Goal: Task Accomplishment & Management: Complete application form

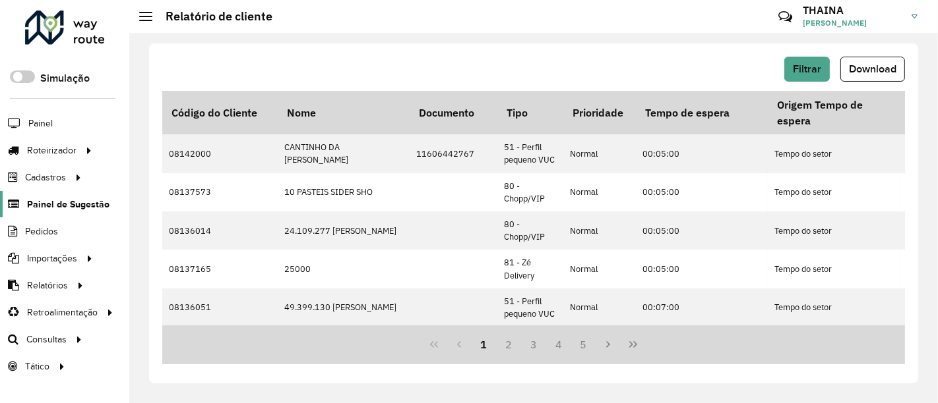
click at [70, 205] on span "Painel de Sugestão" at bounding box center [68, 205] width 82 height 14
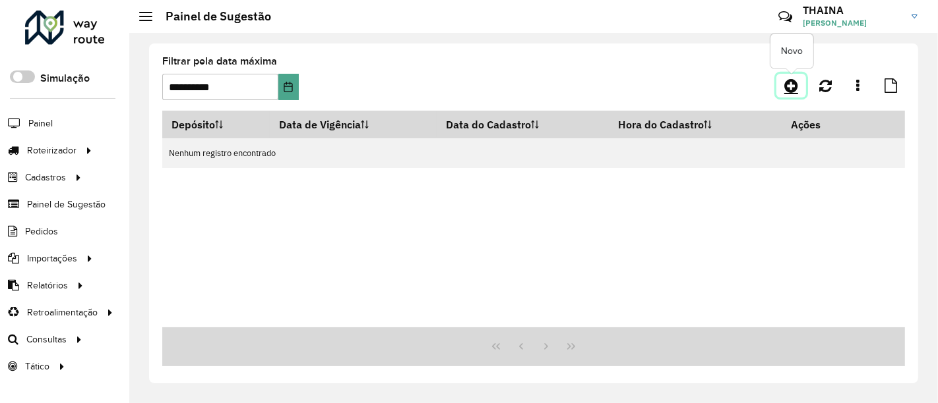
click at [796, 82] on icon at bounding box center [791, 86] width 14 height 16
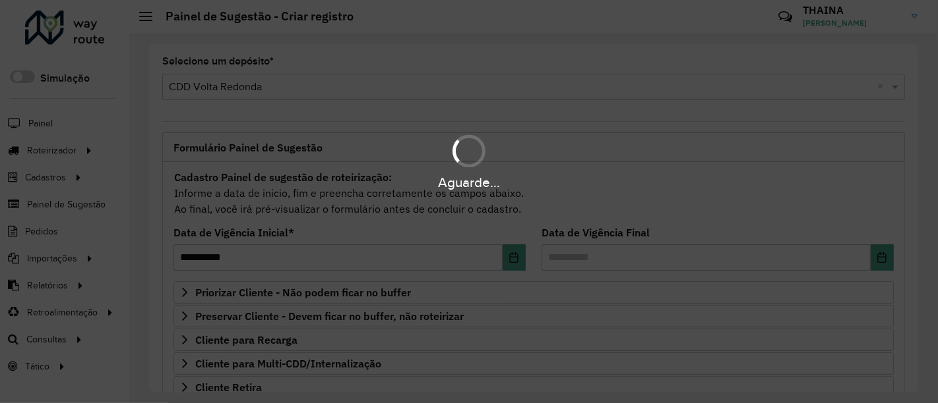
click at [601, 251] on div "Aguarde..." at bounding box center [469, 201] width 938 height 403
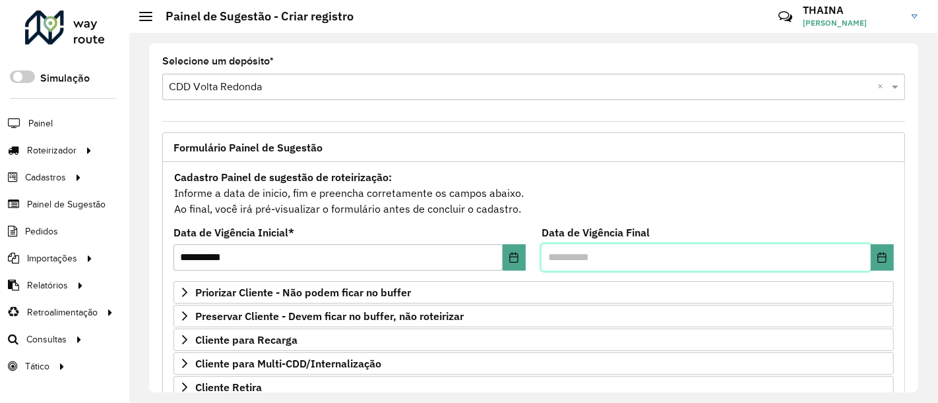
click at [607, 253] on input "text" at bounding box center [705, 258] width 329 height 26
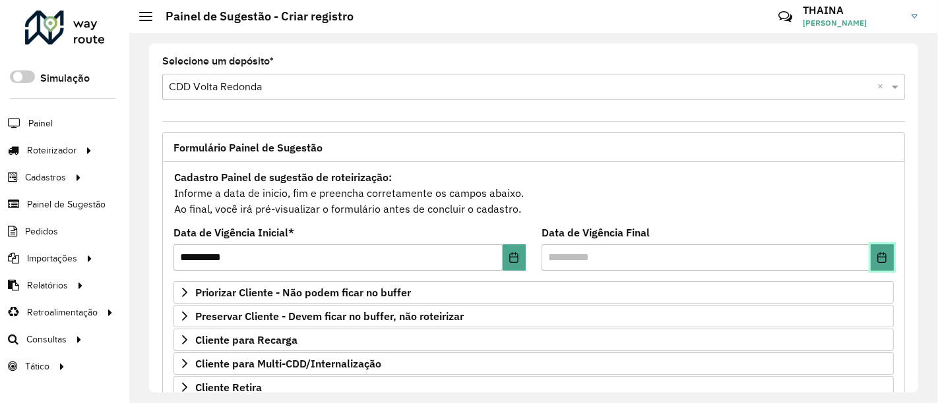
click at [872, 258] on button "Choose Date" at bounding box center [881, 258] width 23 height 26
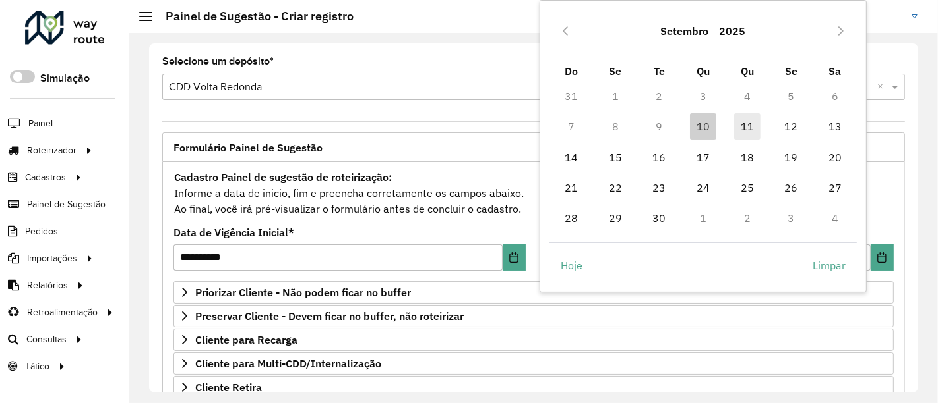
click at [746, 123] on span "11" at bounding box center [747, 126] width 26 height 26
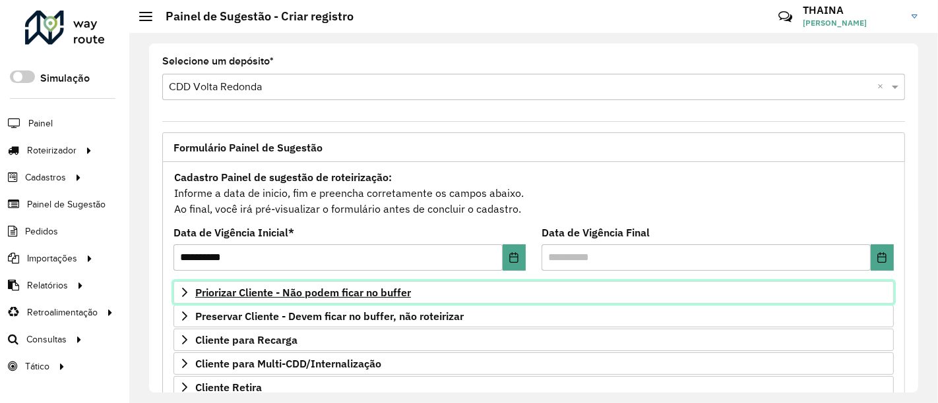
click at [185, 291] on icon at bounding box center [184, 292] width 11 height 11
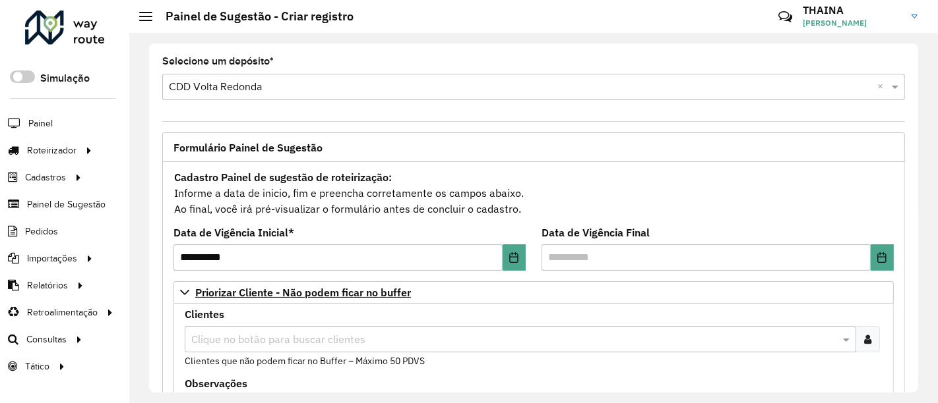
click at [867, 335] on icon at bounding box center [867, 339] width 7 height 11
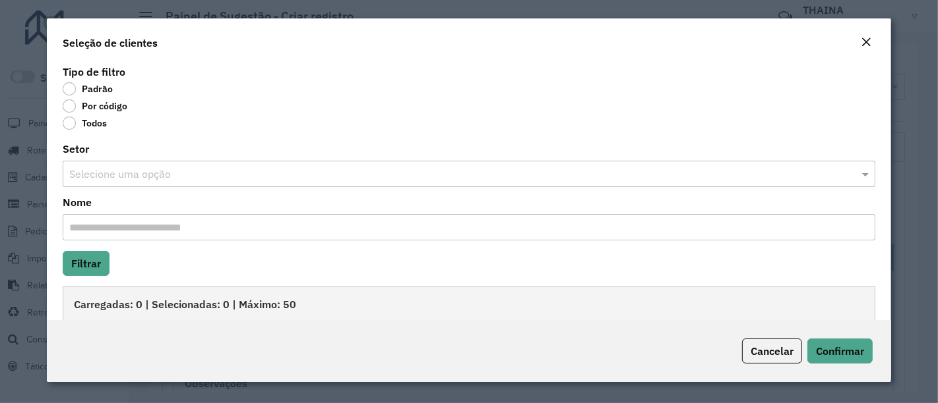
click at [69, 105] on label "Por código" at bounding box center [95, 106] width 65 height 13
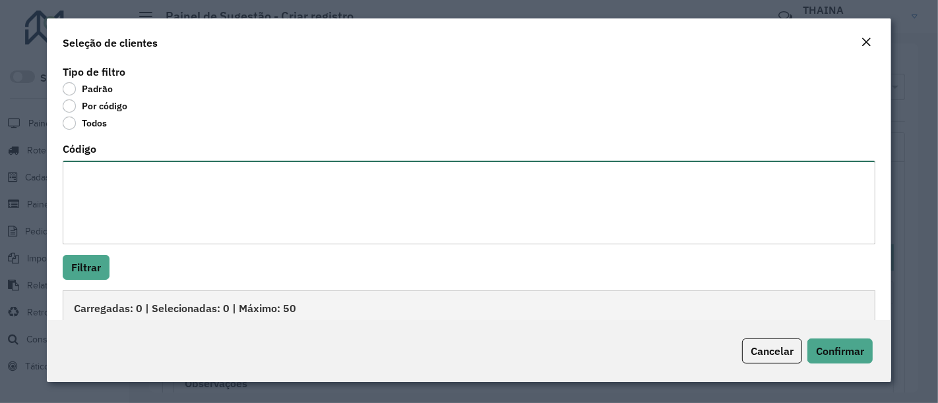
click at [112, 185] on textarea "Código" at bounding box center [469, 203] width 812 height 84
type textarea "***** *****"
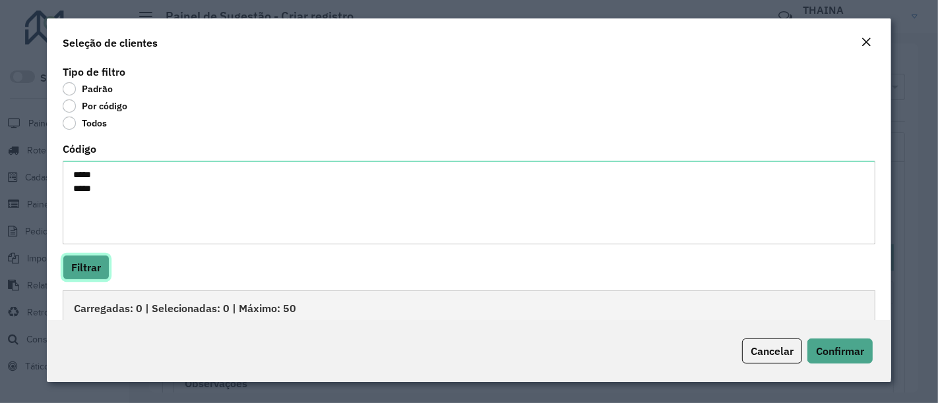
click at [98, 260] on button "Filtrar" at bounding box center [86, 267] width 47 height 25
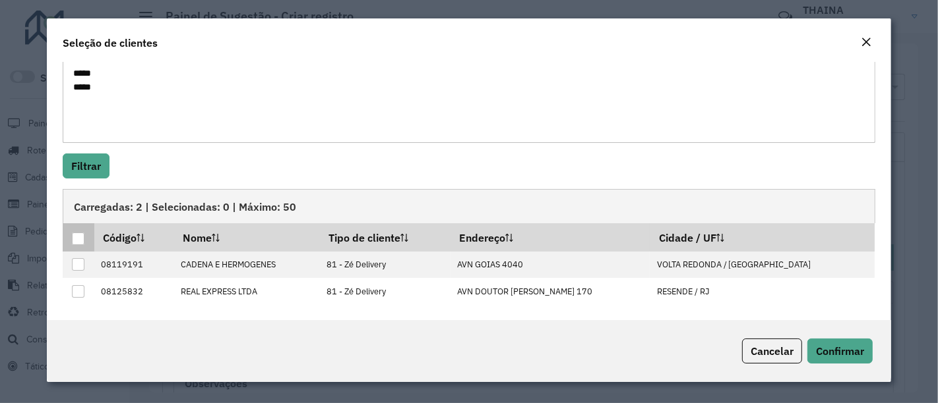
click at [77, 236] on div at bounding box center [78, 239] width 13 height 13
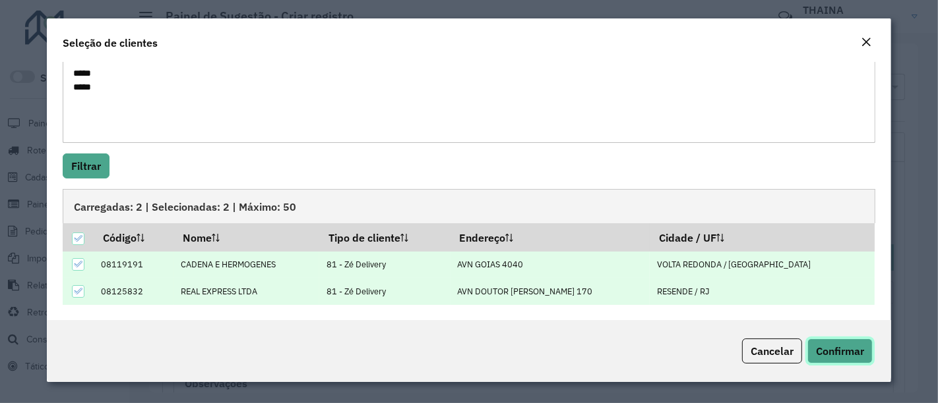
drag, startPoint x: 838, startPoint y: 351, endPoint x: 828, endPoint y: 347, distance: 10.7
click at [838, 351] on span "Confirmar" at bounding box center [840, 351] width 48 height 13
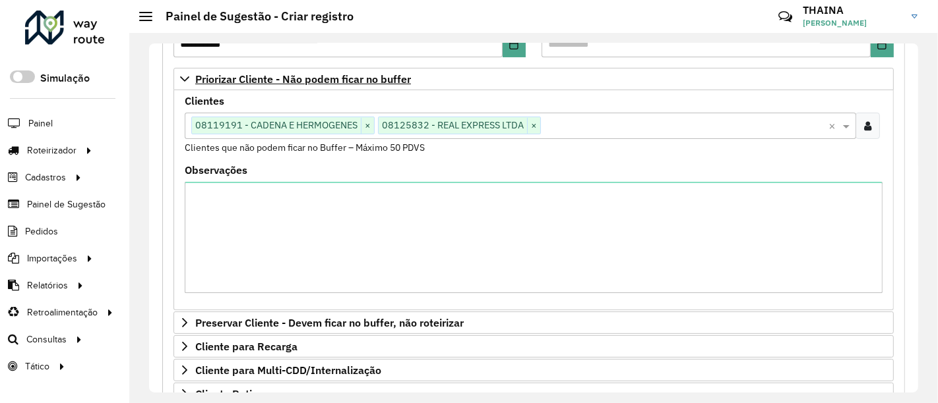
scroll to position [439, 0]
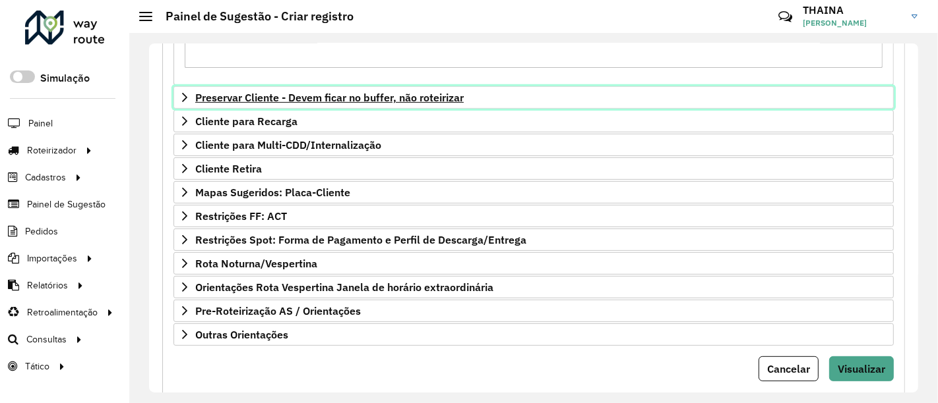
click at [180, 97] on icon at bounding box center [184, 97] width 11 height 11
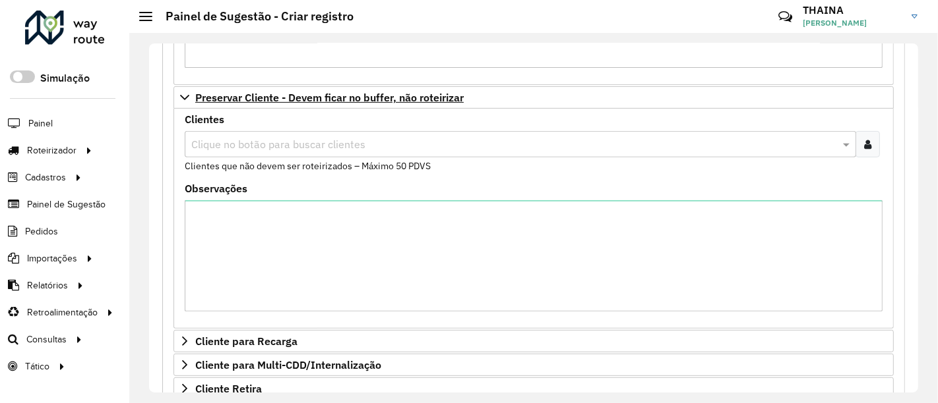
click at [870, 140] on div at bounding box center [867, 144] width 24 height 26
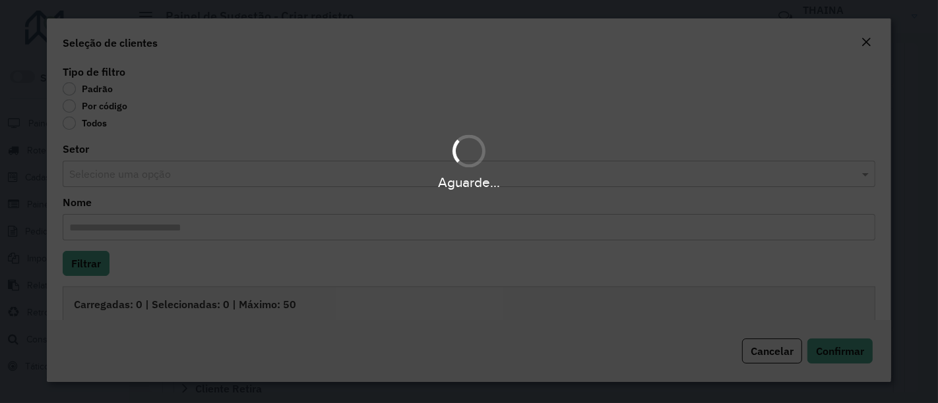
click at [70, 106] on div "Aguarde..." at bounding box center [469, 201] width 938 height 403
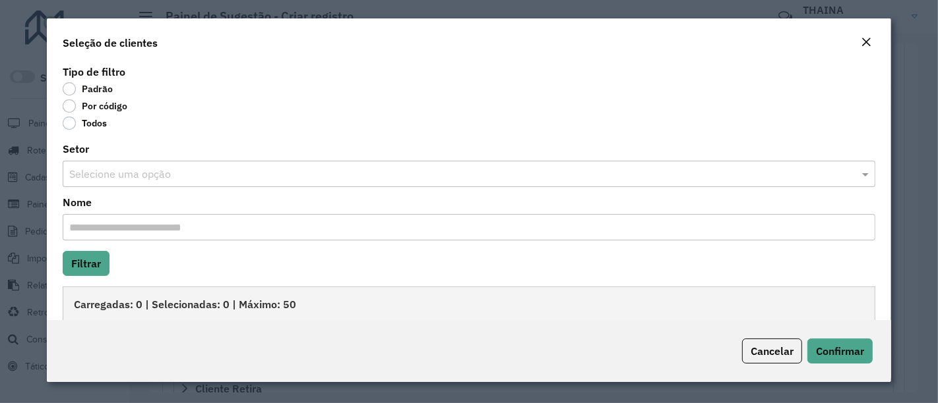
click at [71, 106] on label "Por código" at bounding box center [95, 106] width 65 height 13
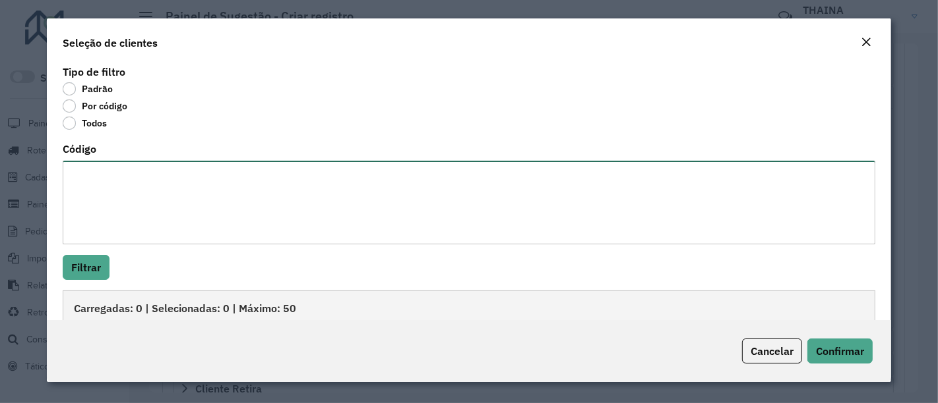
click at [115, 191] on textarea "Código" at bounding box center [469, 203] width 812 height 84
type textarea "****"
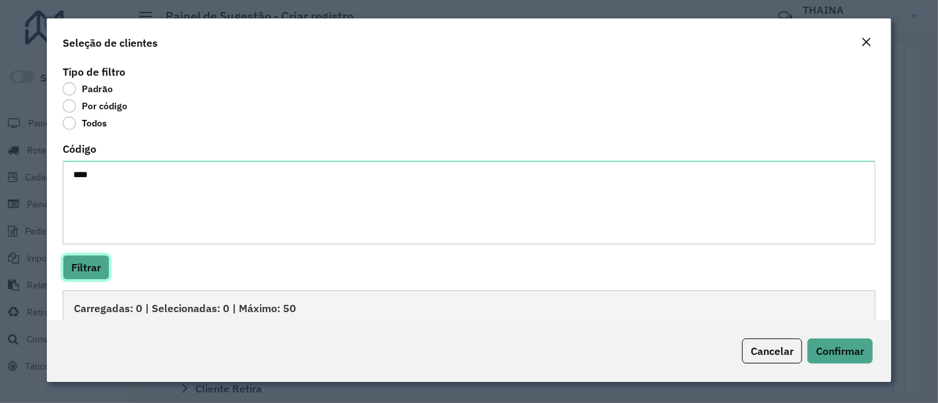
click at [84, 258] on button "Filtrar" at bounding box center [86, 267] width 47 height 25
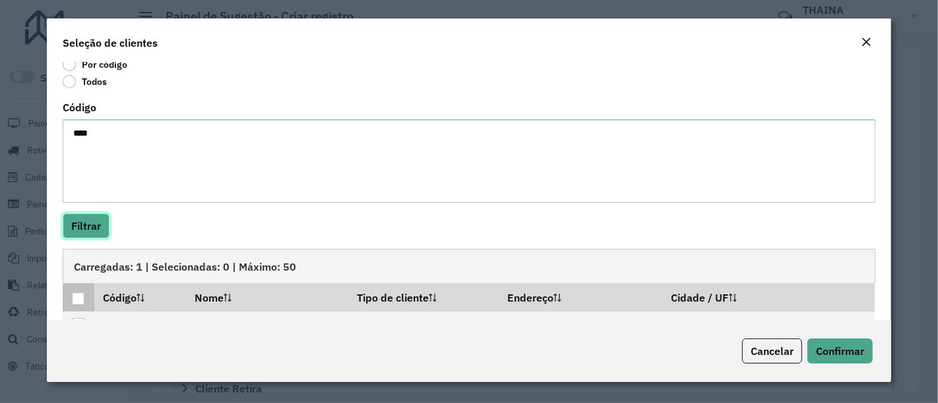
scroll to position [75, 0]
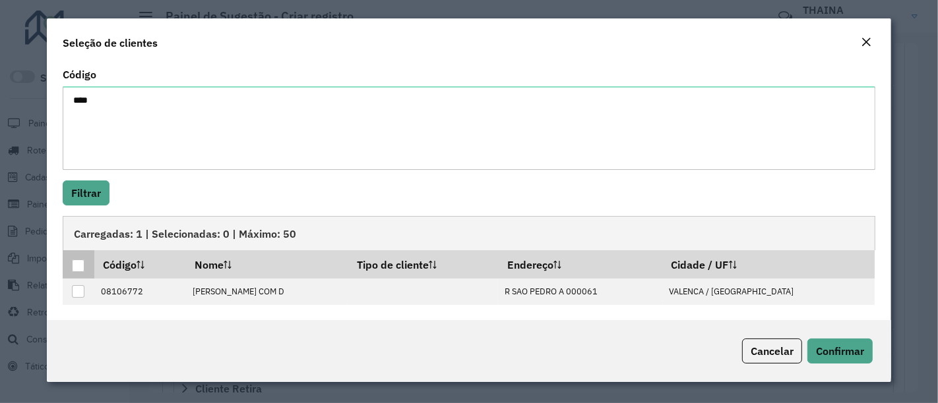
click at [79, 258] on p-tableheadercheckbox at bounding box center [78, 264] width 13 height 13
click at [73, 272] on th at bounding box center [78, 265] width 31 height 28
click at [77, 262] on div at bounding box center [78, 266] width 13 height 13
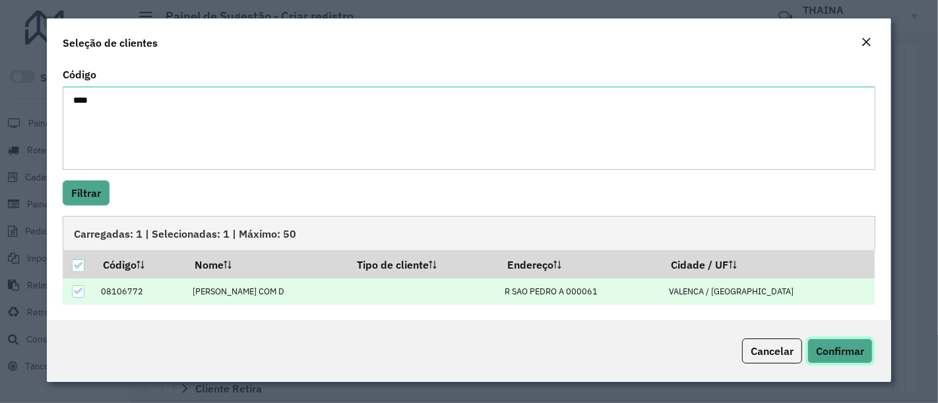
click at [842, 349] on span "Confirmar" at bounding box center [840, 351] width 48 height 13
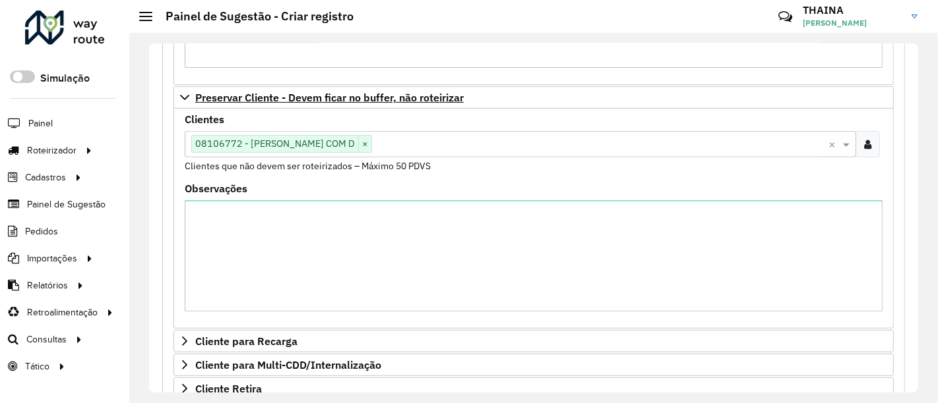
click at [904, 295] on div "**********" at bounding box center [533, 156] width 758 height 926
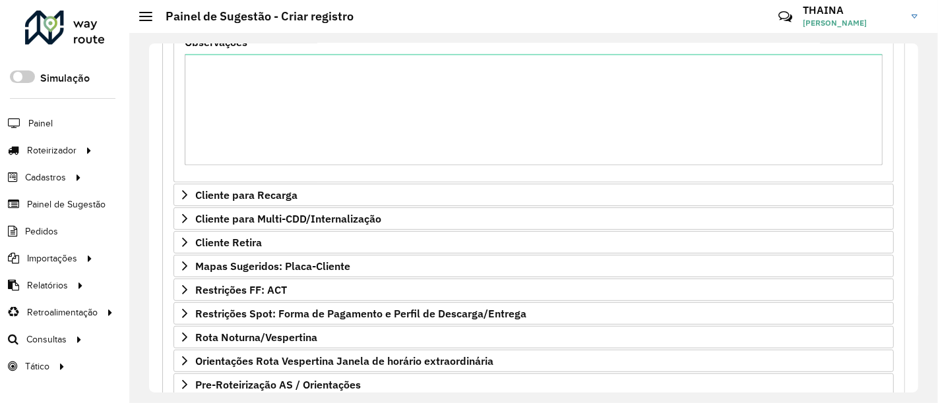
click at [546, 169] on formly-field "Observações" at bounding box center [533, 107] width 713 height 138
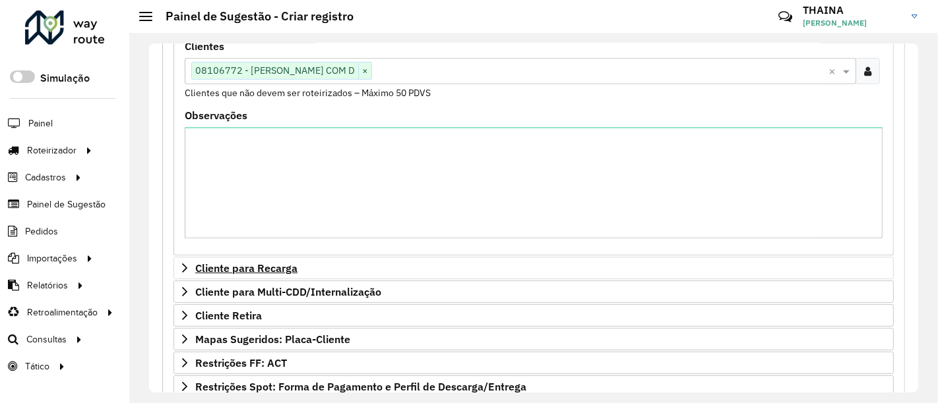
scroll to position [439, 0]
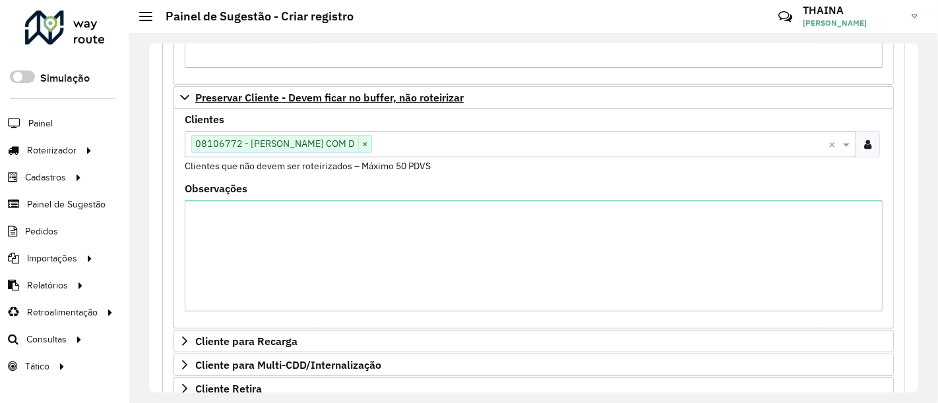
click at [864, 139] on icon at bounding box center [867, 144] width 7 height 11
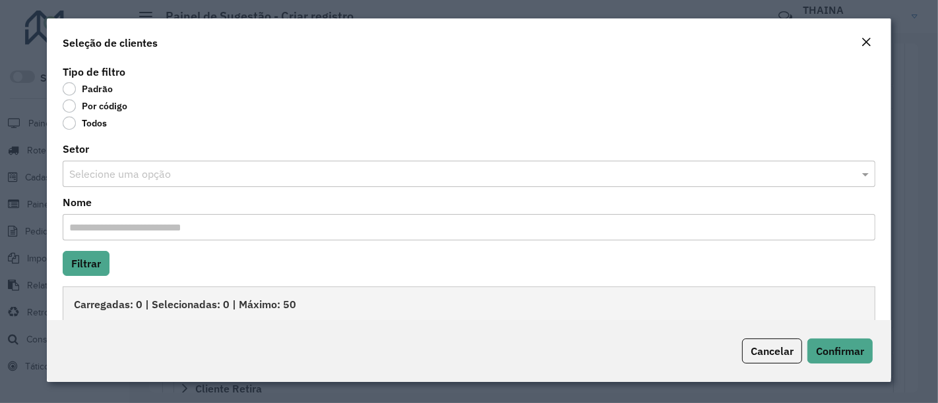
click at [71, 108] on label "Por código" at bounding box center [95, 106] width 65 height 13
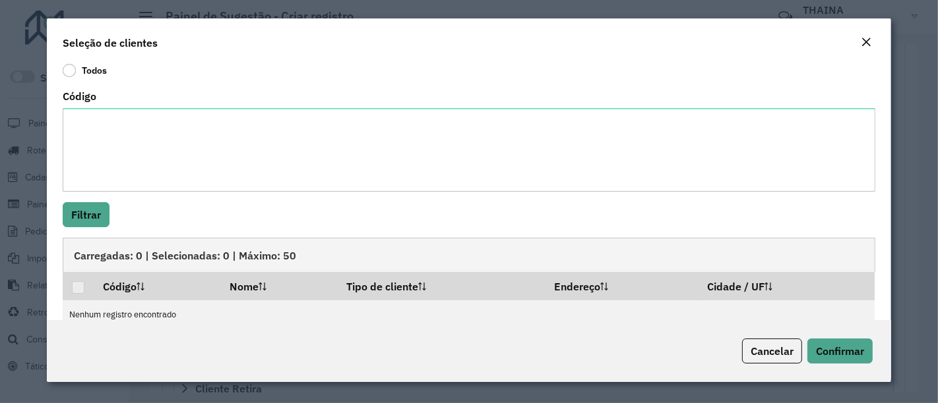
scroll to position [73, 0]
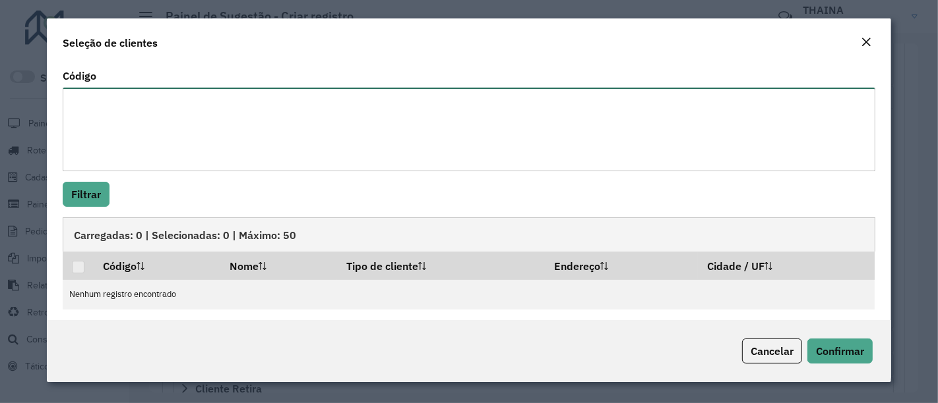
click at [114, 140] on textarea "Código" at bounding box center [469, 130] width 812 height 84
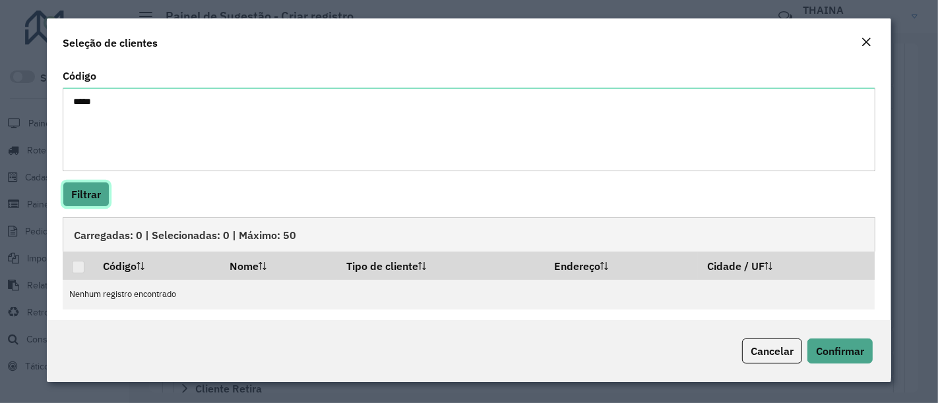
click at [91, 196] on button "Filtrar" at bounding box center [86, 194] width 47 height 25
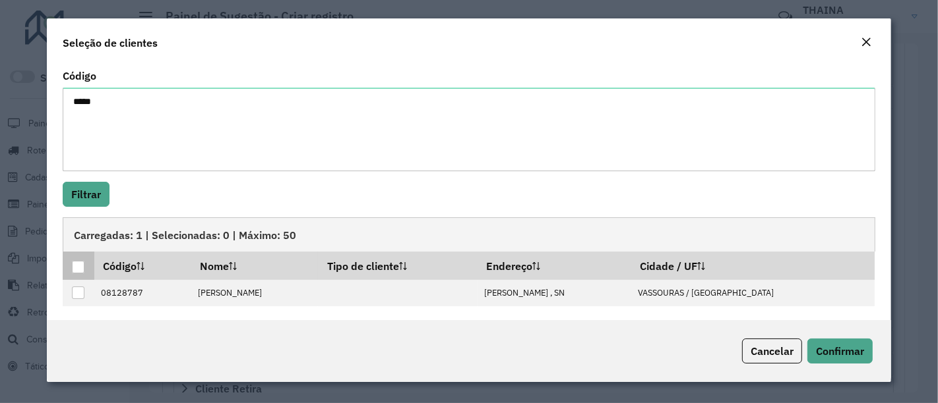
click at [74, 262] on div at bounding box center [78, 267] width 13 height 13
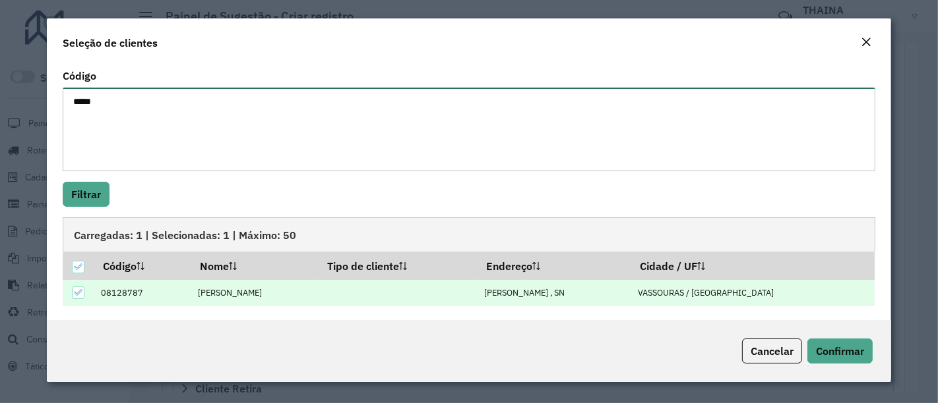
click at [119, 107] on textarea "*****" at bounding box center [469, 130] width 812 height 84
type textarea "***** *****"
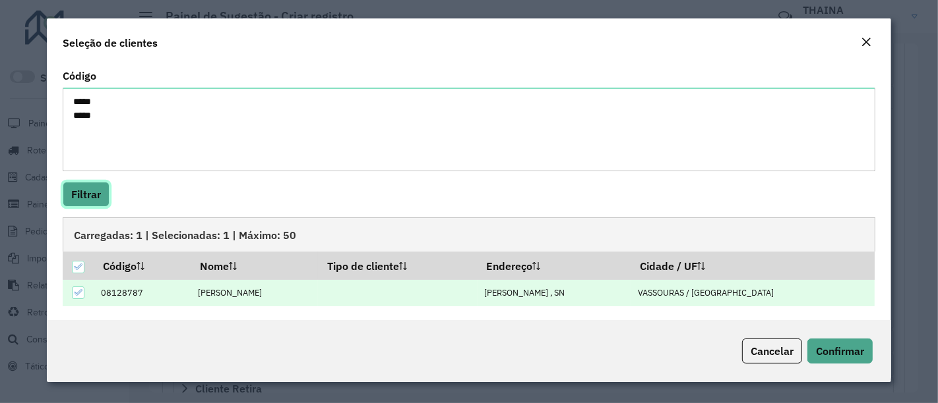
click at [77, 197] on button "Filtrar" at bounding box center [86, 194] width 47 height 25
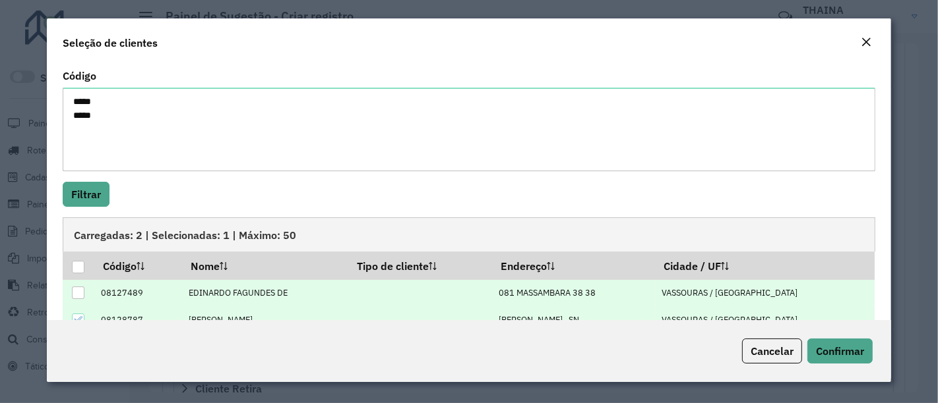
click at [75, 297] on div at bounding box center [78, 293] width 13 height 13
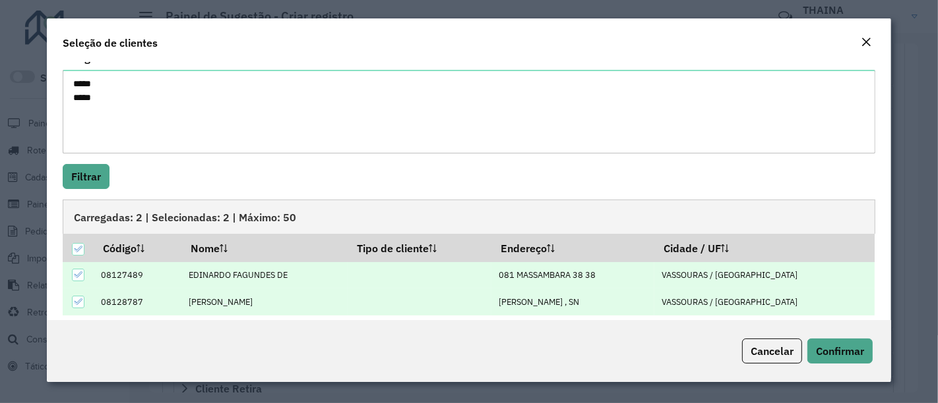
scroll to position [102, 0]
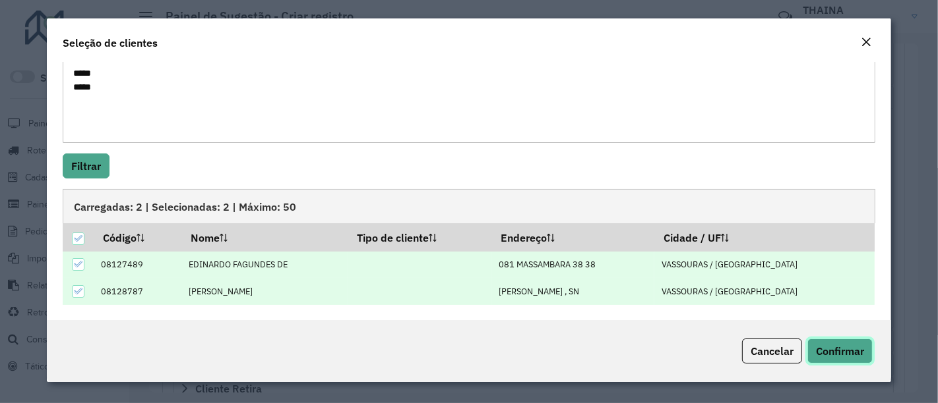
click at [827, 347] on span "Confirmar" at bounding box center [840, 351] width 48 height 13
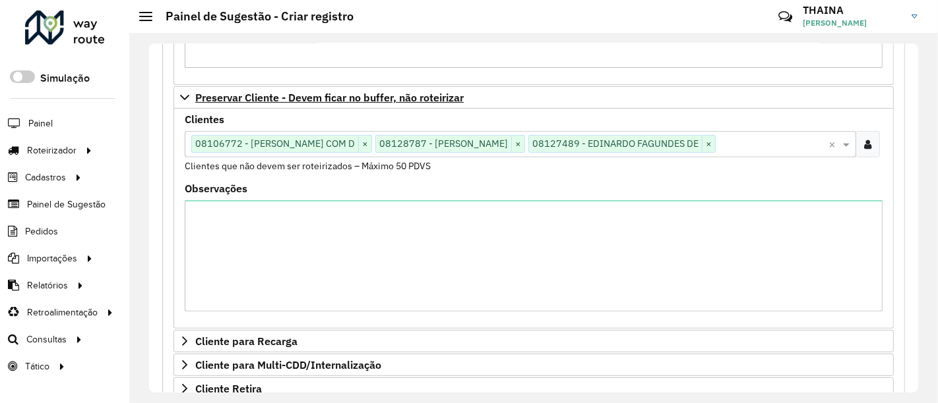
click at [864, 139] on icon at bounding box center [867, 144] width 7 height 11
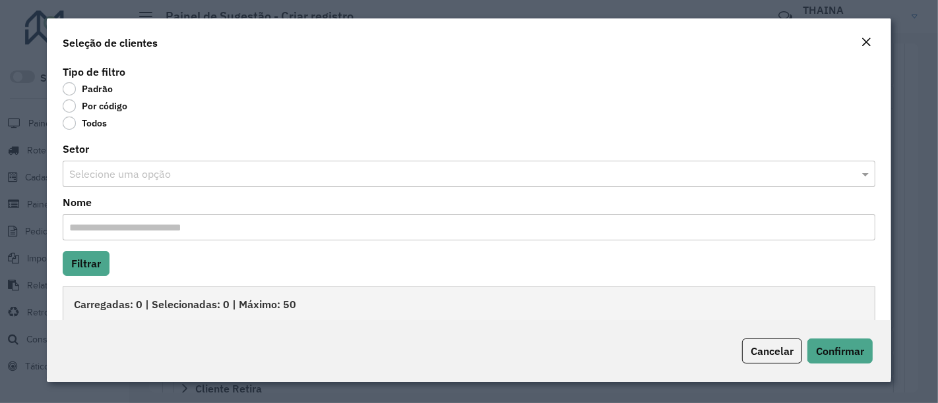
click at [69, 107] on label "Por código" at bounding box center [95, 106] width 65 height 13
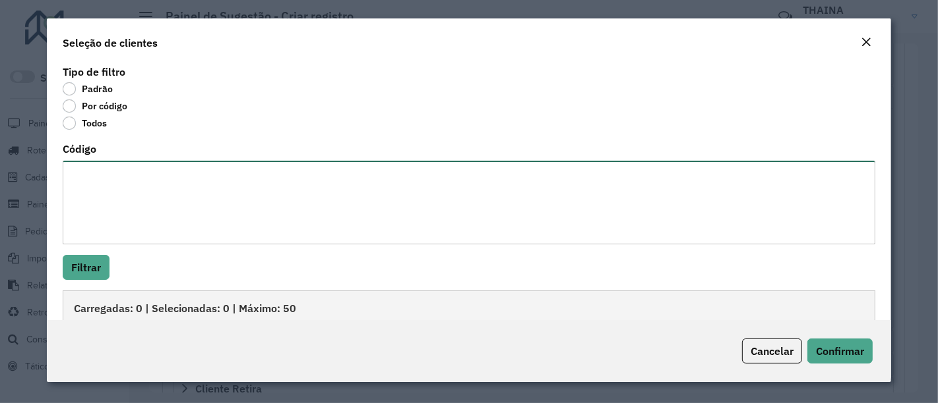
click at [104, 173] on textarea "Código" at bounding box center [469, 203] width 812 height 84
paste textarea "*****"
type textarea "***** ***** *****"
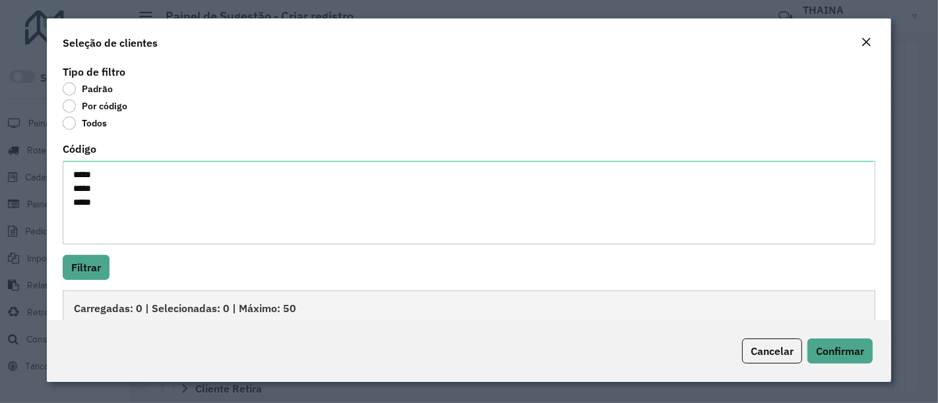
click at [100, 135] on div "Tipo de filtro Padrão Por código Todos Código ***** ***** ***** Filtrar Carrega…" at bounding box center [469, 191] width 844 height 258
click at [102, 264] on button "Filtrar" at bounding box center [86, 267] width 47 height 25
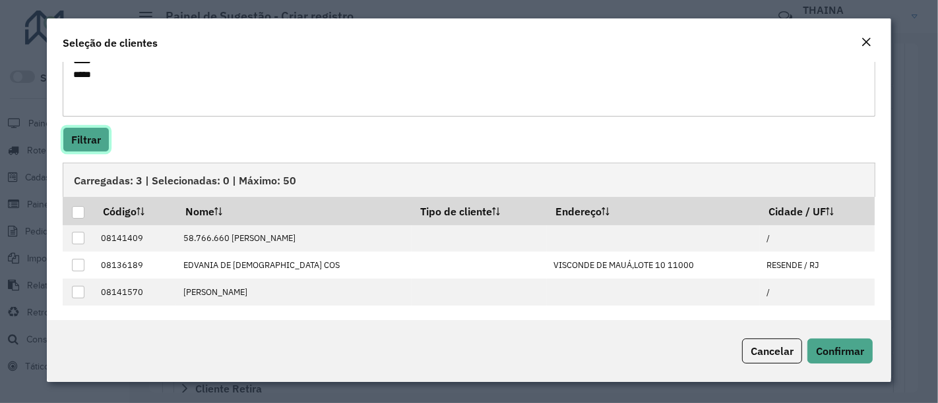
scroll to position [128, 0]
click at [80, 208] on div at bounding box center [78, 212] width 13 height 13
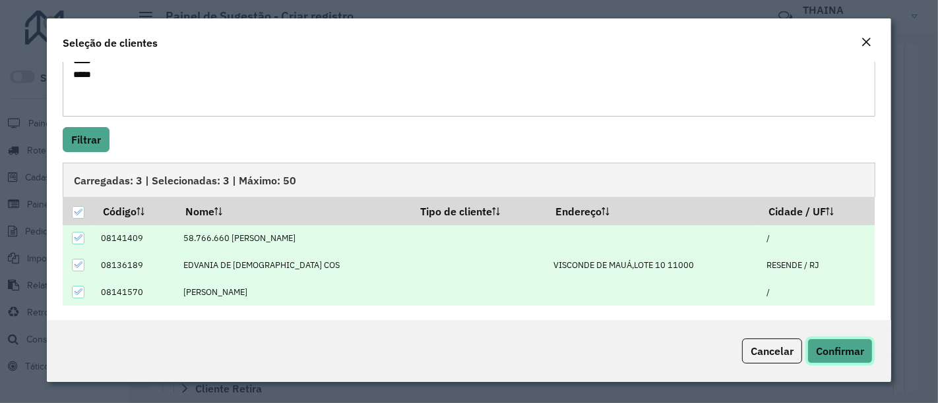
click at [833, 349] on span "Confirmar" at bounding box center [840, 351] width 48 height 13
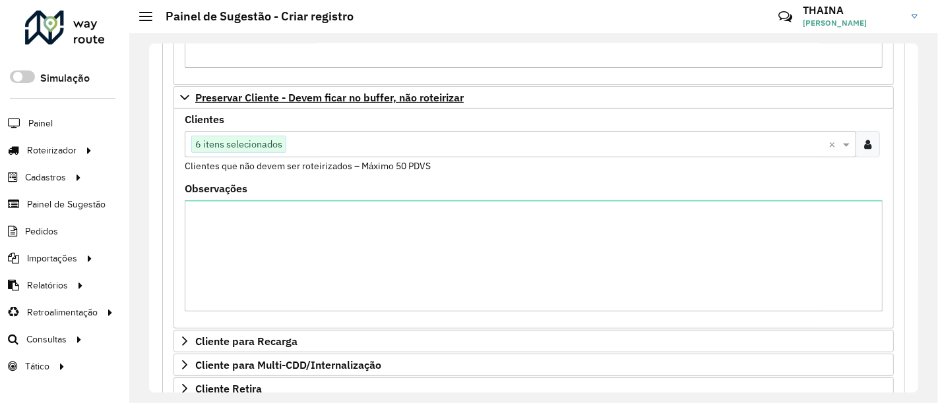
click at [264, 140] on span "6 itens selecionados" at bounding box center [239, 144] width 94 height 16
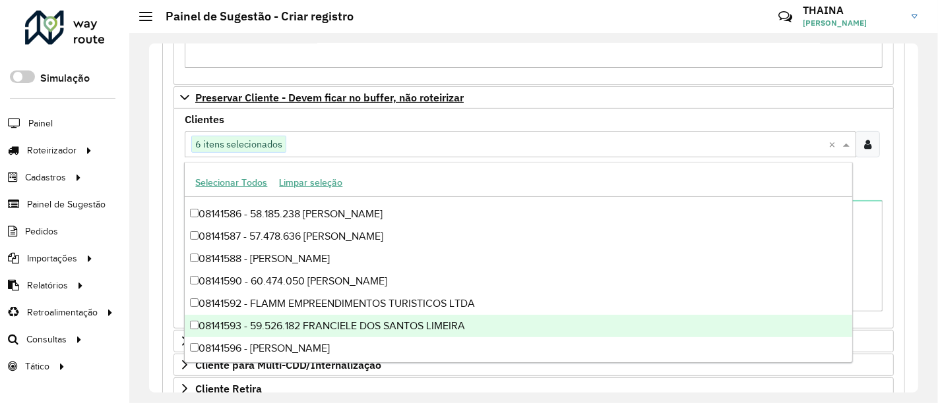
scroll to position [303375, 0]
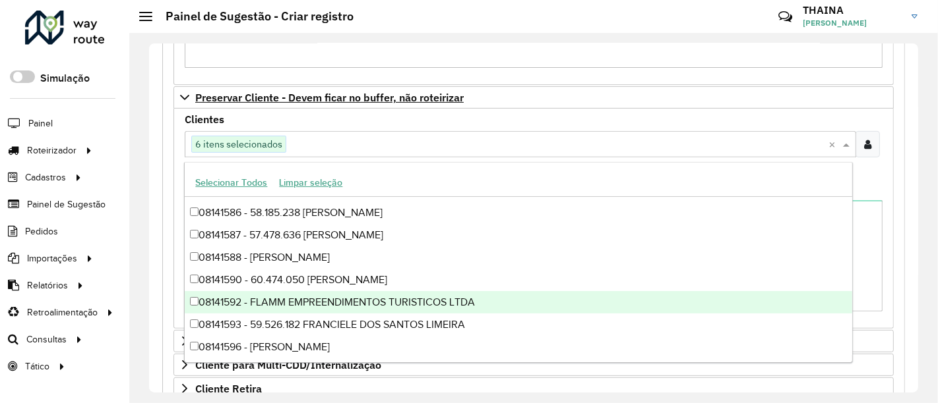
click at [884, 173] on formly-field "Clientes Clique no botão para buscar clientes 6 itens selecionados × Clientes q…" at bounding box center [533, 149] width 713 height 69
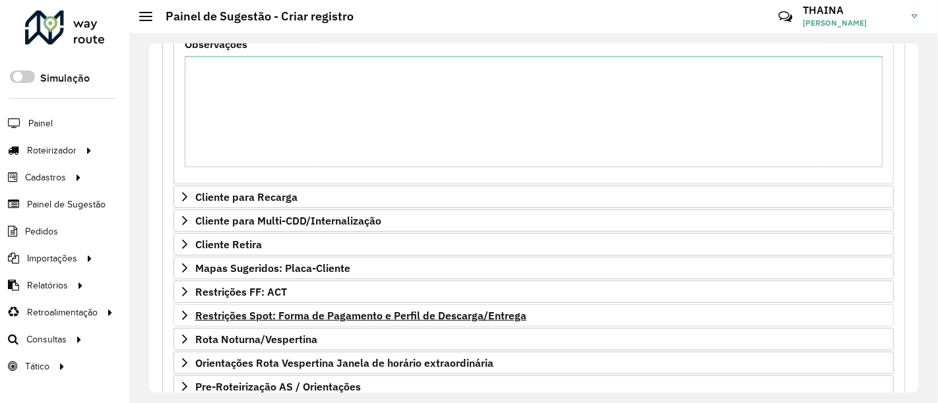
scroll to position [688, 0]
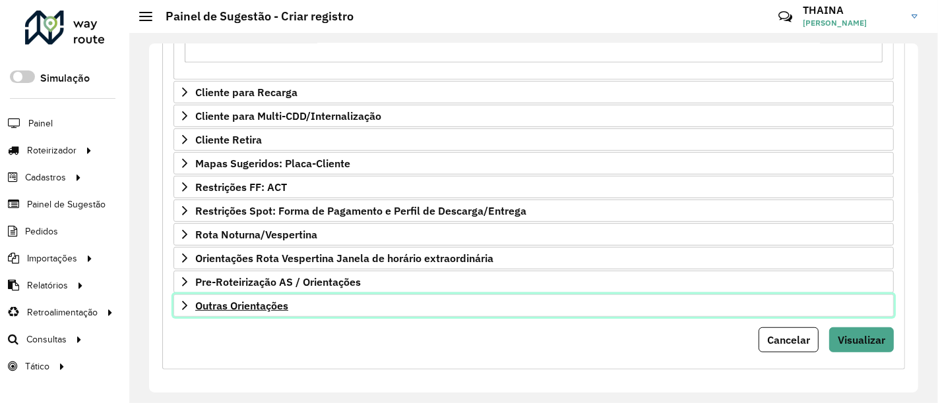
click at [181, 303] on icon at bounding box center [184, 306] width 11 height 11
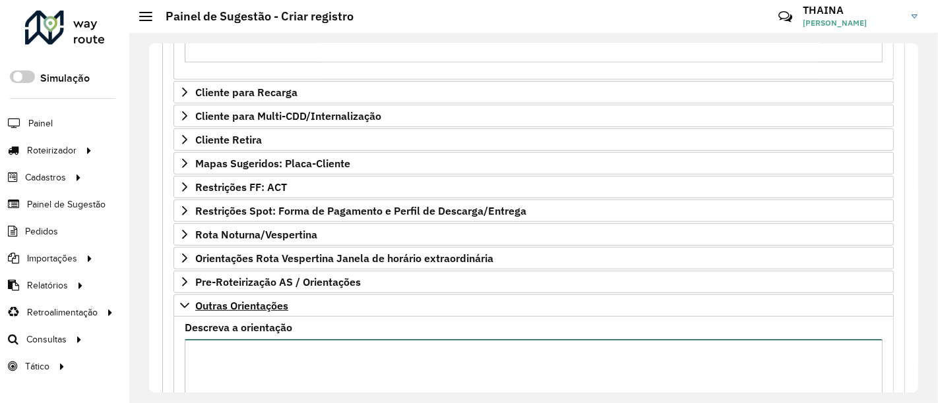
click at [262, 355] on textarea "Descreva a orientação" at bounding box center [534, 395] width 698 height 111
paste textarea "*****"
type textarea "**********"
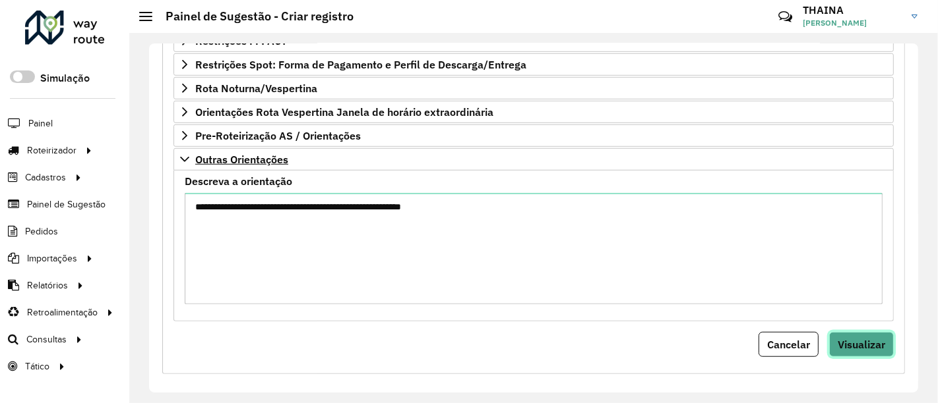
click at [866, 342] on span "Visualizar" at bounding box center [860, 344] width 47 height 13
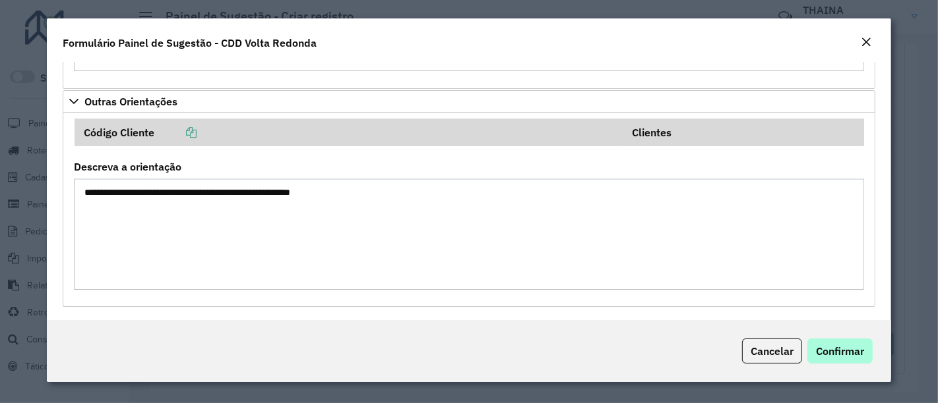
scroll to position [680, 0]
click at [854, 347] on span "Confirmar" at bounding box center [840, 351] width 48 height 13
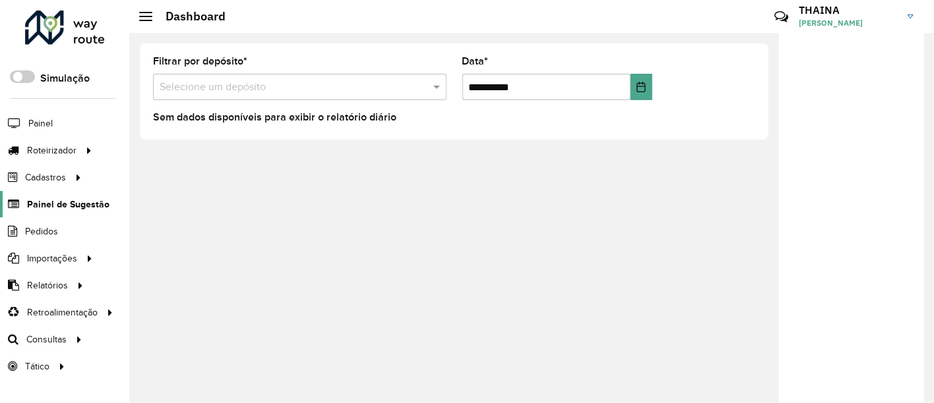
click at [73, 202] on span "Painel de Sugestão" at bounding box center [68, 205] width 82 height 14
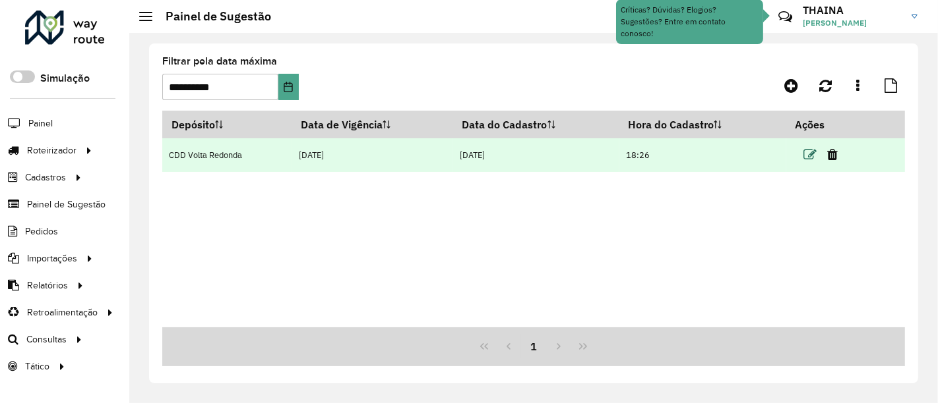
click at [814, 150] on icon at bounding box center [809, 154] width 13 height 13
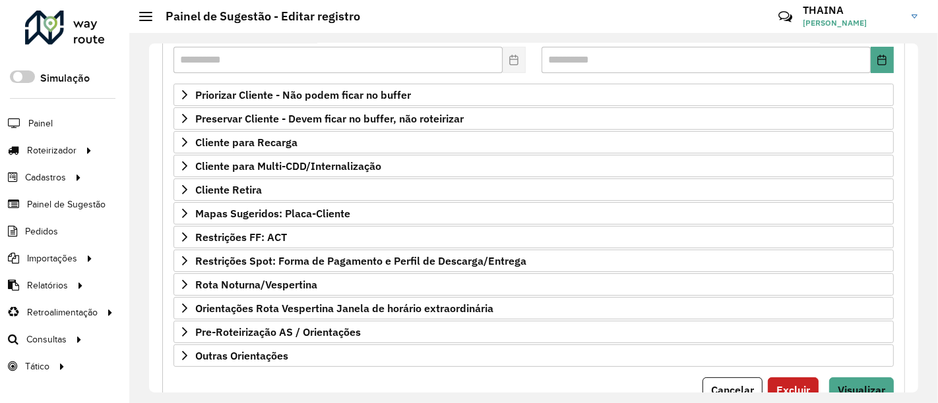
scroll to position [247, 0]
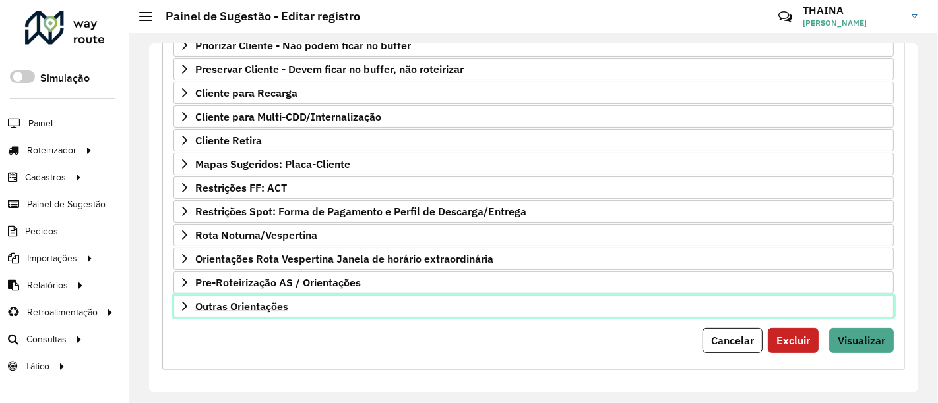
click at [185, 302] on icon at bounding box center [184, 306] width 5 height 9
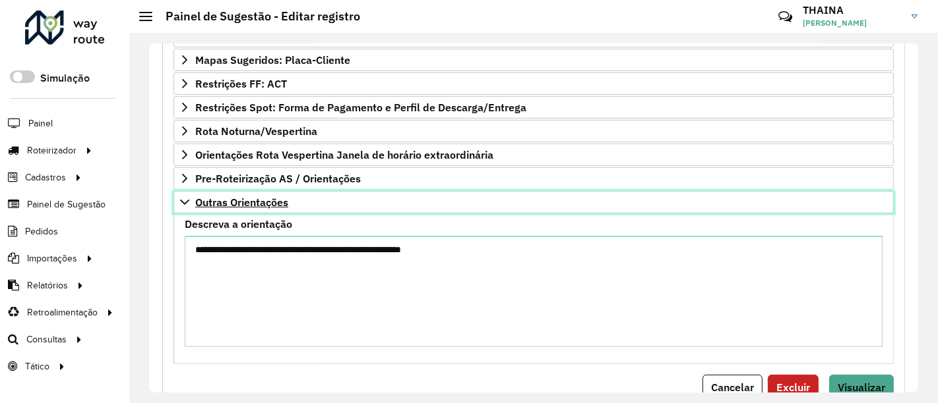
scroll to position [399, 0]
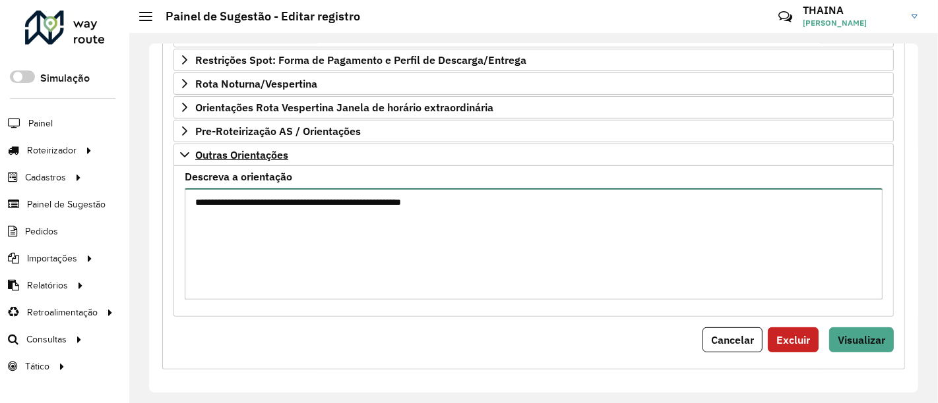
click at [281, 235] on textarea "**********" at bounding box center [534, 244] width 698 height 111
click at [525, 193] on textarea "**********" at bounding box center [534, 244] width 698 height 111
paste textarea "**********"
type textarea "**********"
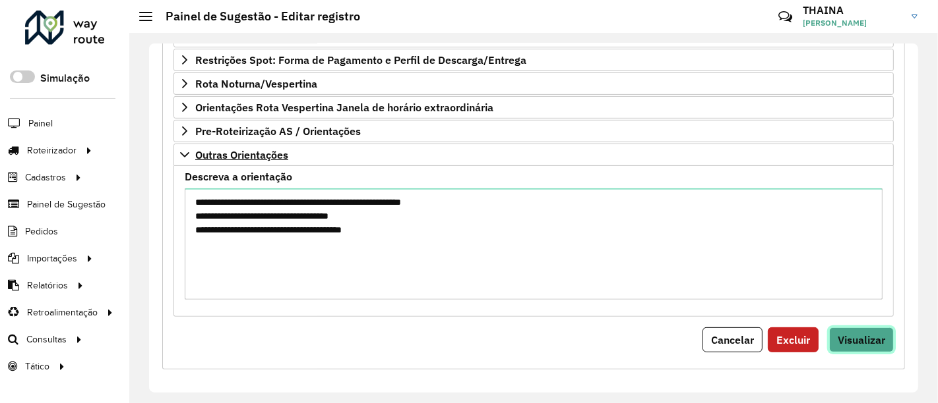
click at [878, 335] on span "Visualizar" at bounding box center [860, 340] width 47 height 13
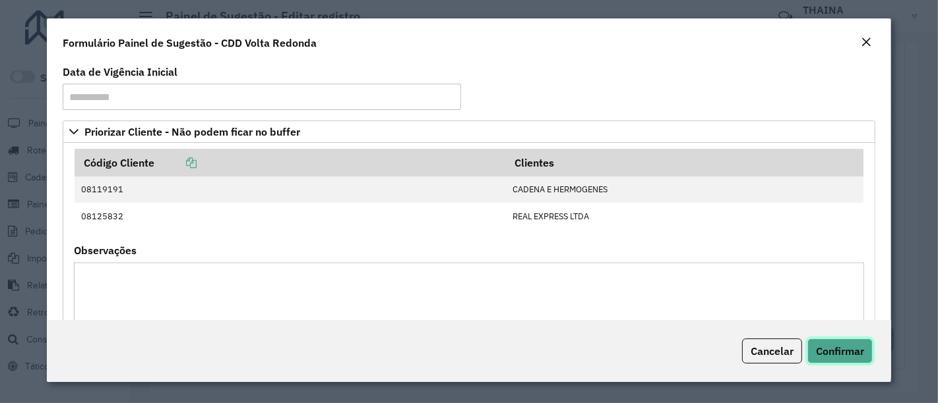
click at [840, 351] on span "Confirmar" at bounding box center [840, 351] width 48 height 13
